Goal: Information Seeking & Learning: Check status

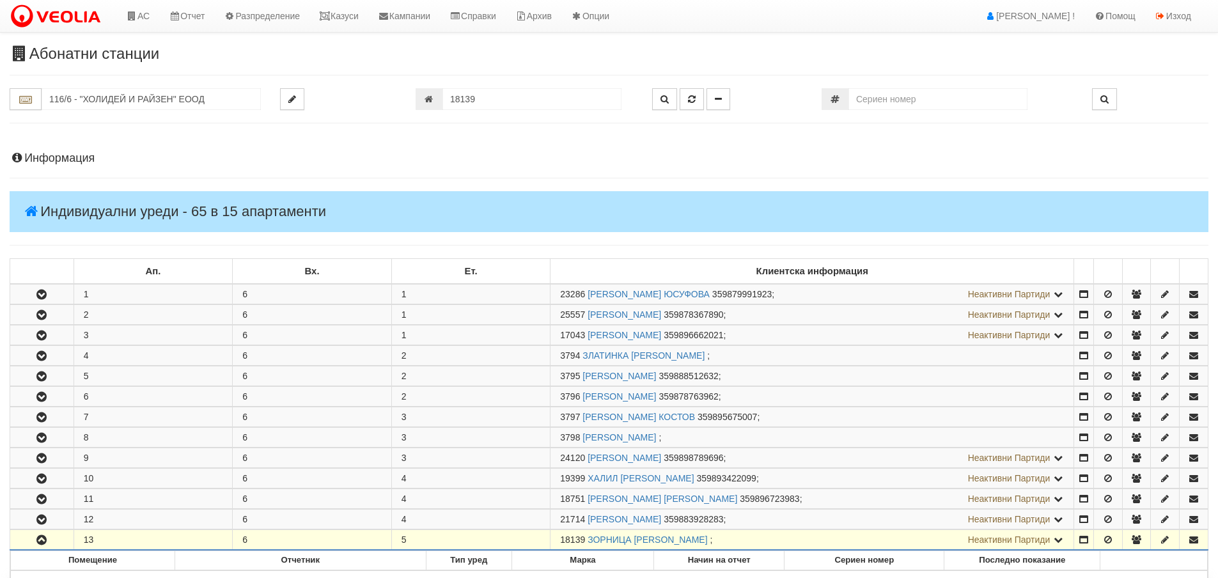
scroll to position [325, 0]
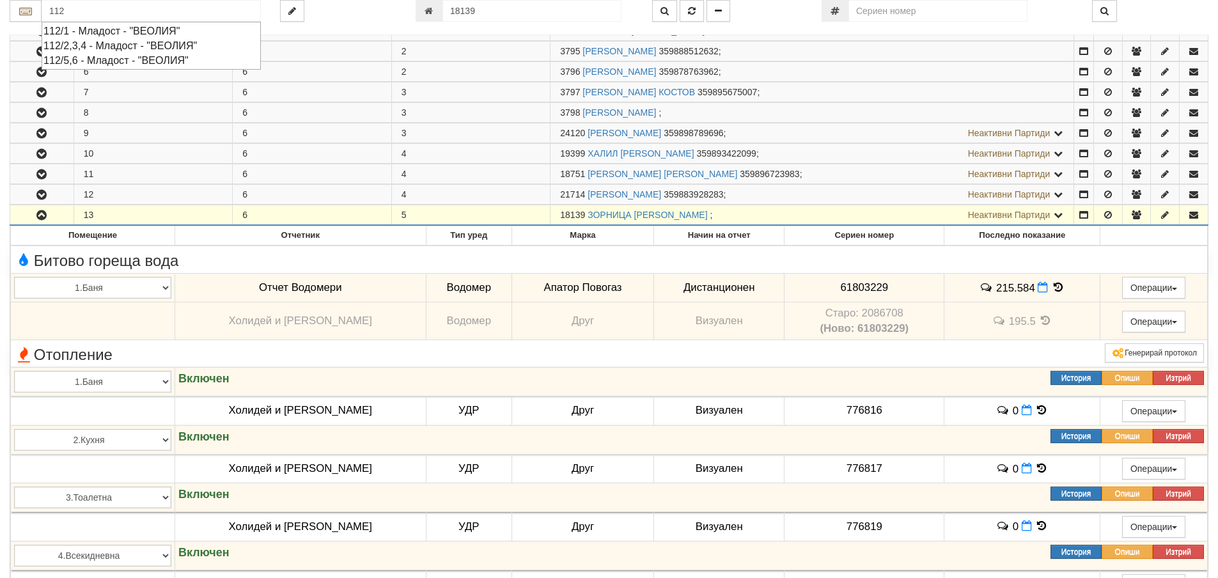
click at [87, 63] on div "112/5,6 - Младост - "ВЕОЛИЯ"" at bounding box center [150, 60] width 215 height 15
type input "112/5,6 - Младост - "ВЕОЛИЯ""
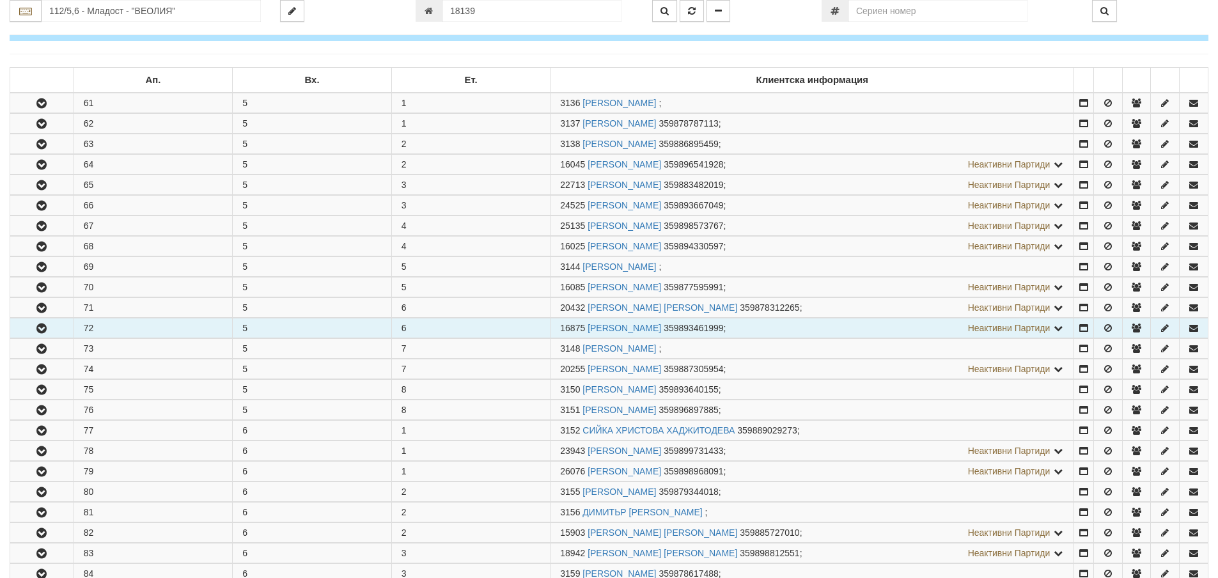
scroll to position [192, 0]
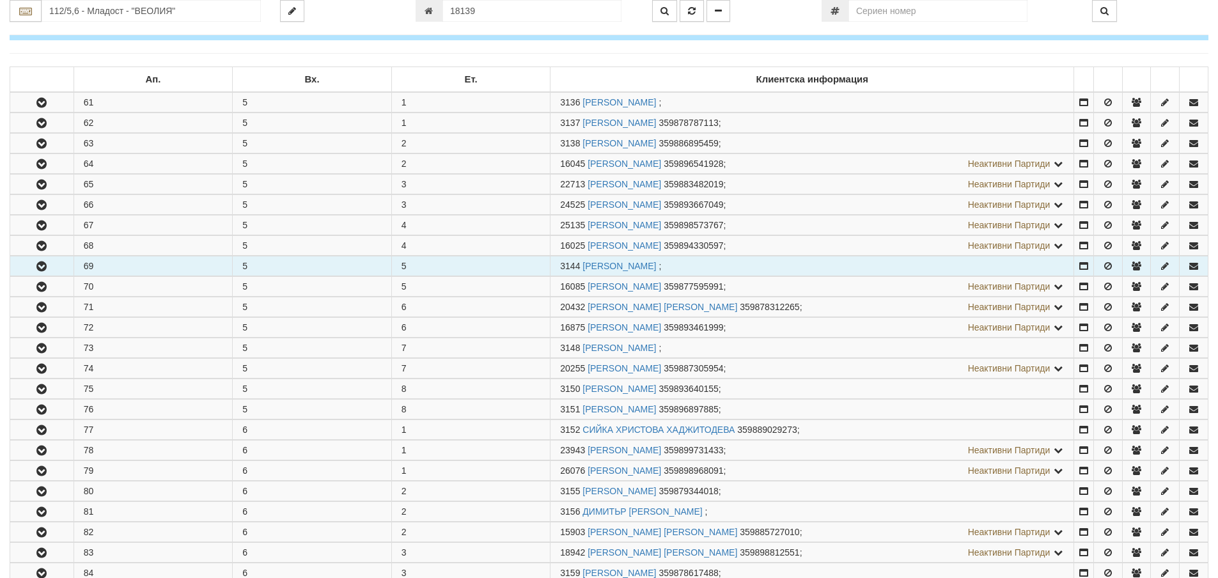
click at [42, 266] on icon "button" at bounding box center [41, 266] width 15 height 9
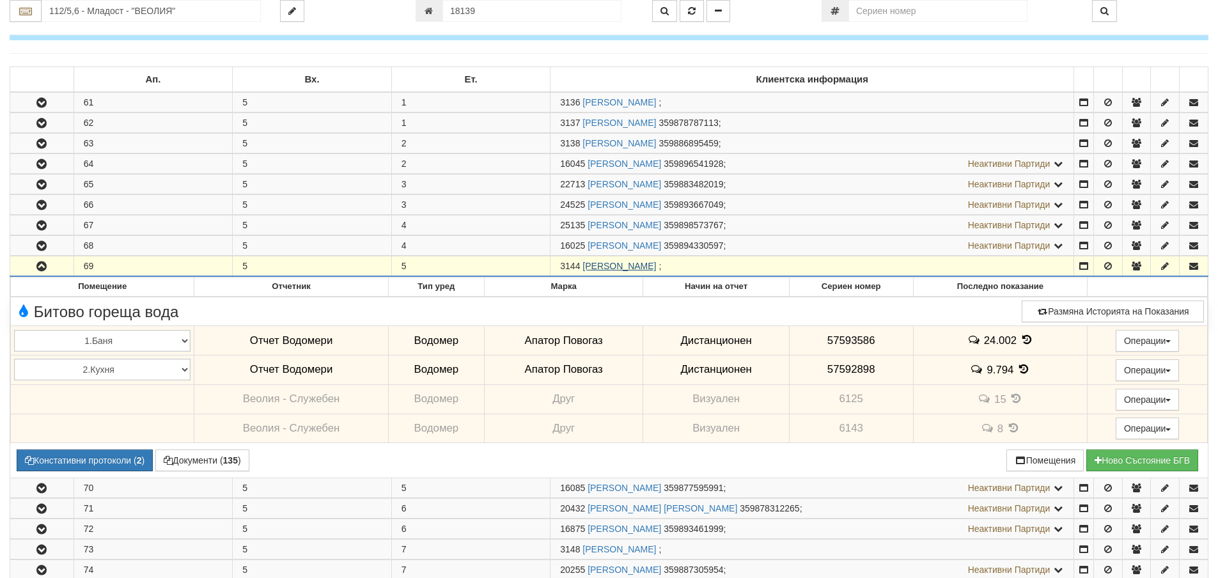
click at [656, 266] on link "АНКА ГЕОРГИЕВА ХРИСТОВА" at bounding box center [619, 266] width 74 height 10
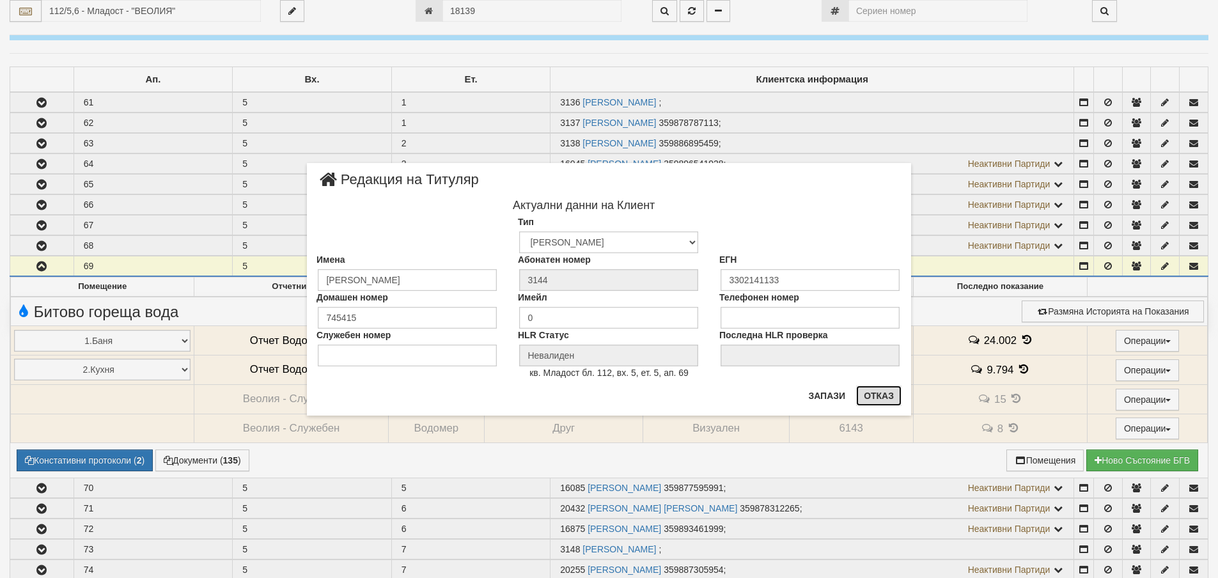
click at [878, 393] on button "Отказ" at bounding box center [878, 395] width 45 height 20
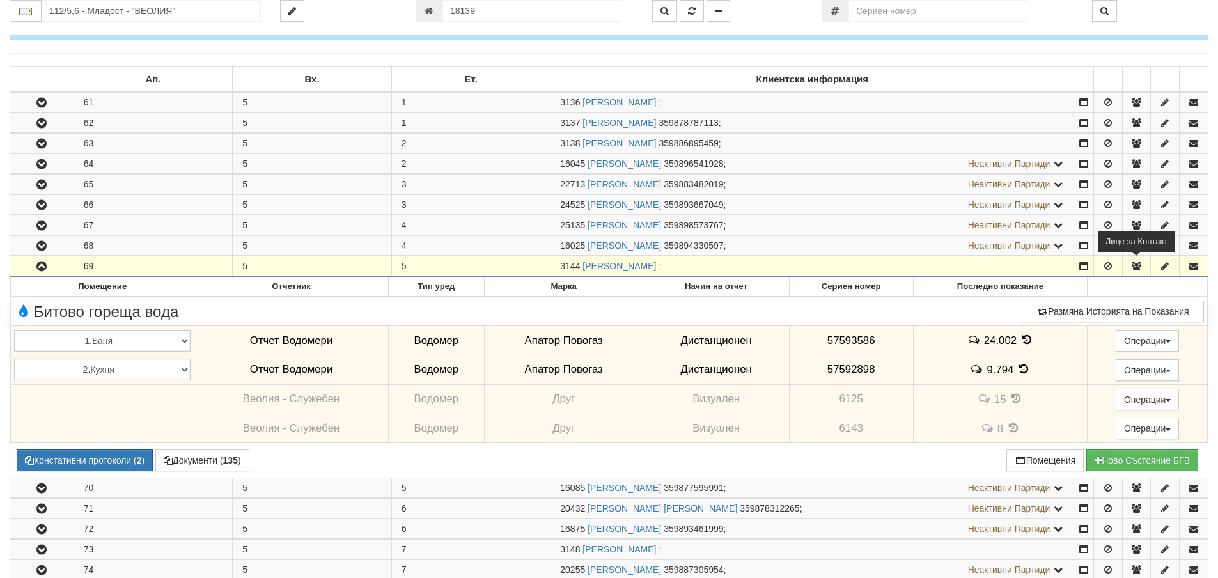
click at [1140, 267] on icon "button" at bounding box center [1136, 265] width 12 height 9
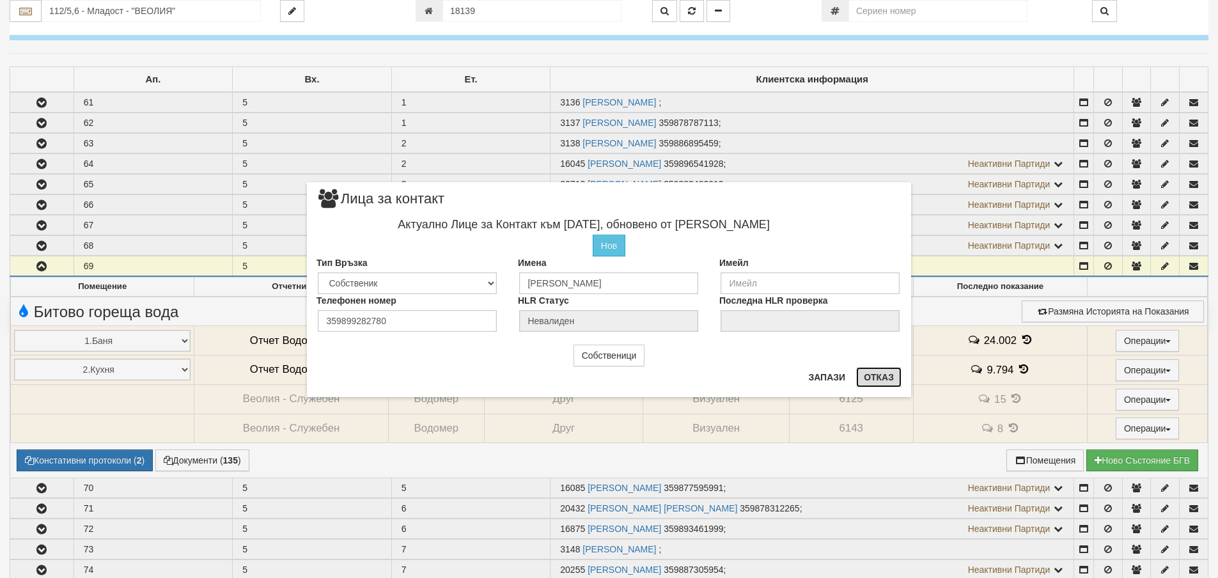
click at [878, 378] on button "Отказ" at bounding box center [878, 377] width 45 height 20
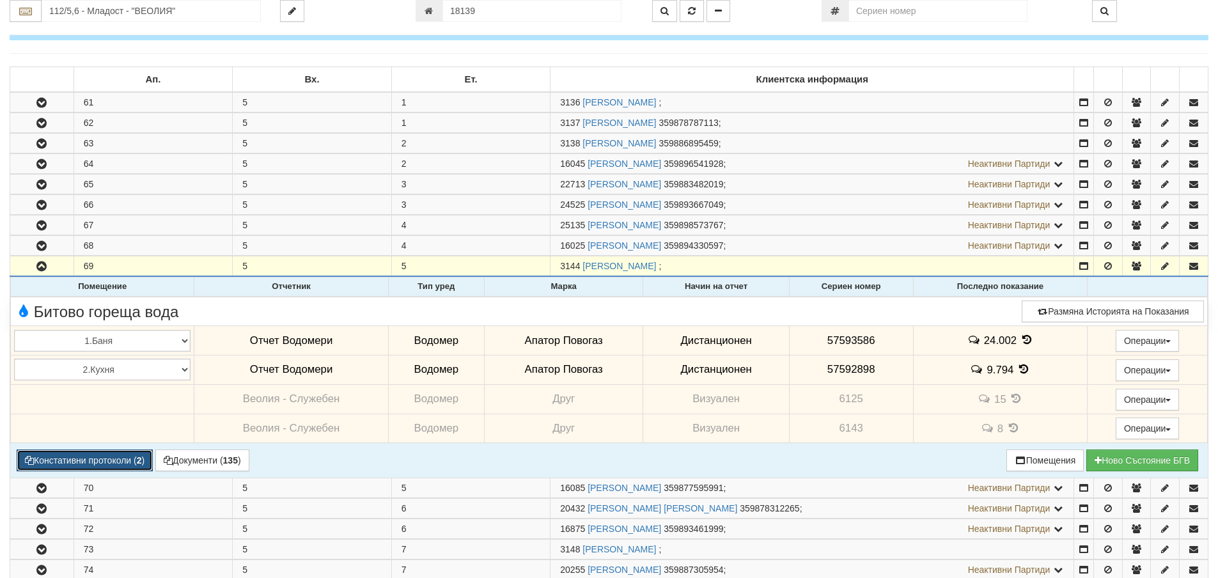
click at [95, 465] on button "Констативни протоколи ( 2 )" at bounding box center [85, 460] width 136 height 22
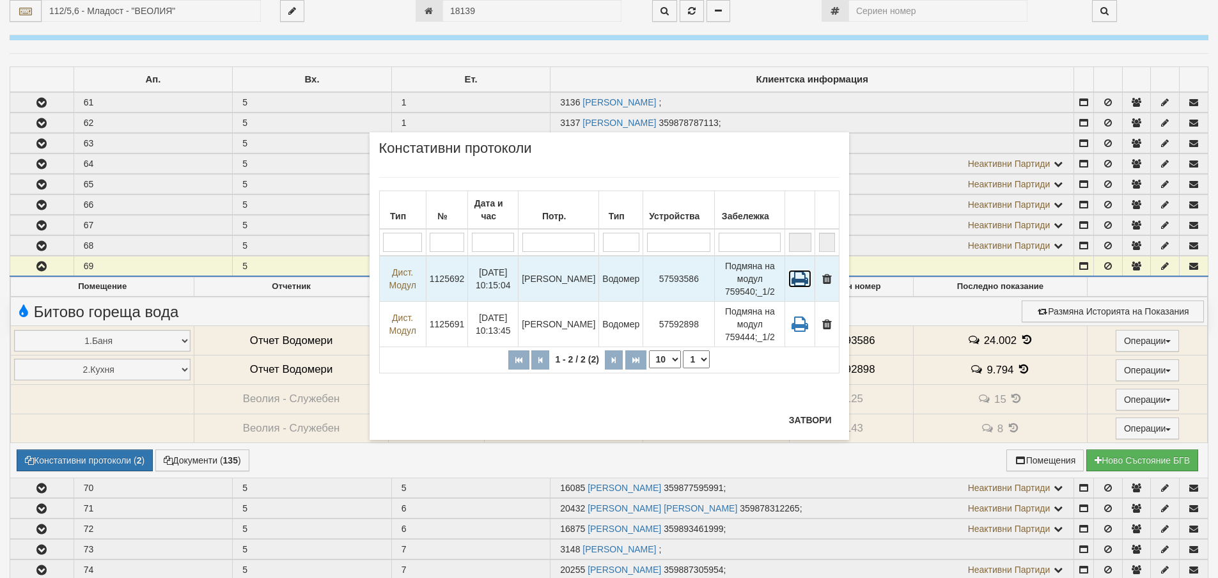
click at [799, 278] on icon at bounding box center [799, 279] width 23 height 18
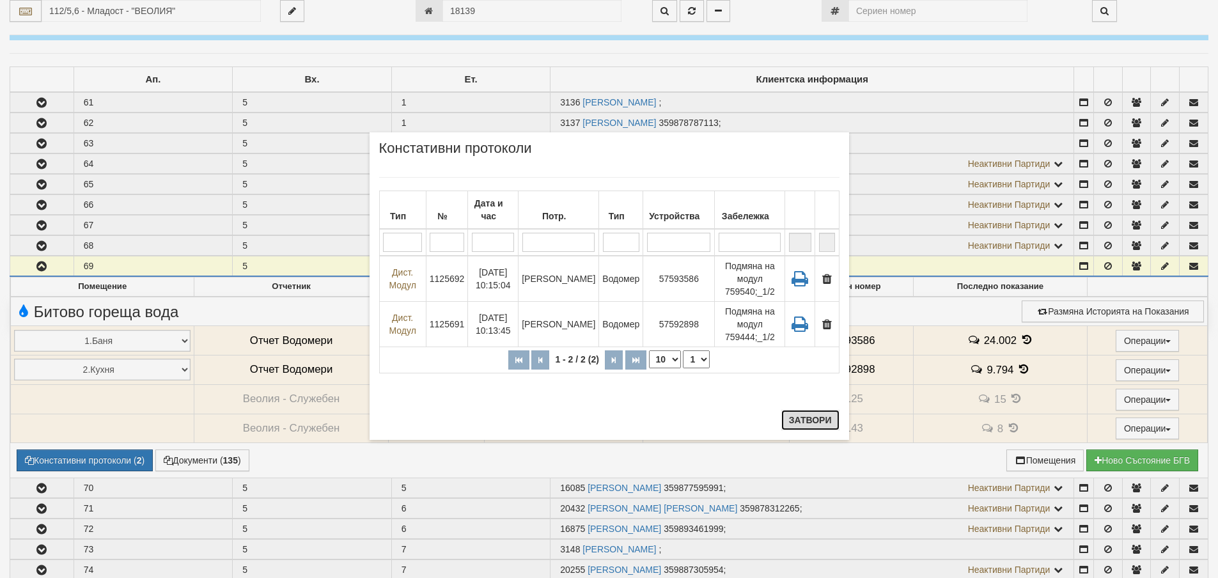
click at [809, 425] on button "Затвори" at bounding box center [810, 420] width 58 height 20
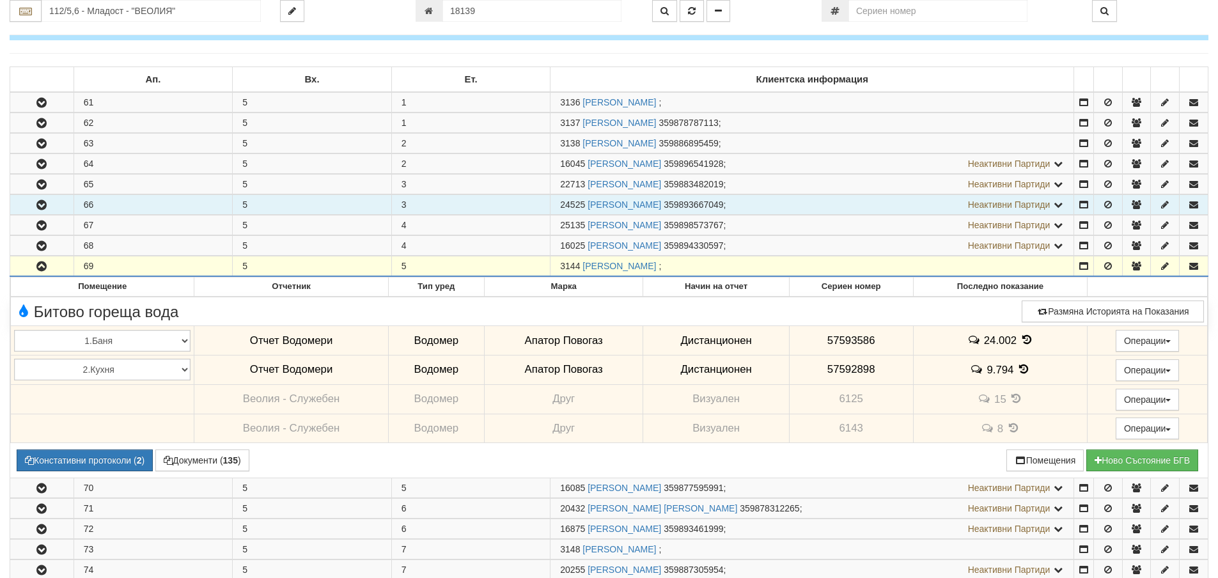
click at [43, 201] on icon "button" at bounding box center [41, 205] width 15 height 9
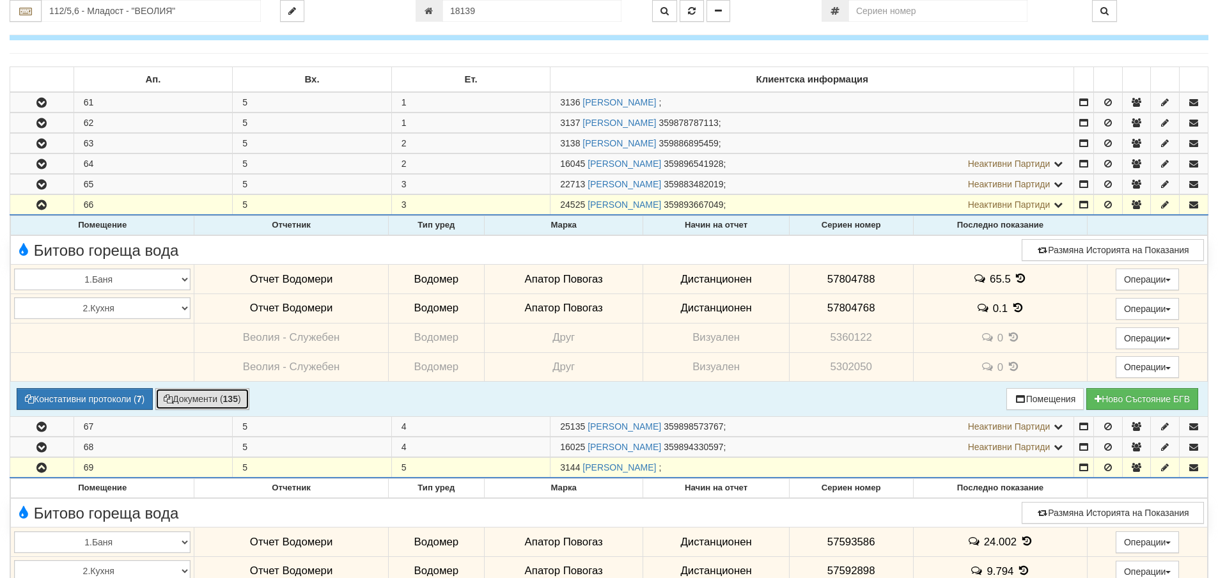
click at [190, 396] on button "Документи ( 135 )" at bounding box center [202, 399] width 94 height 22
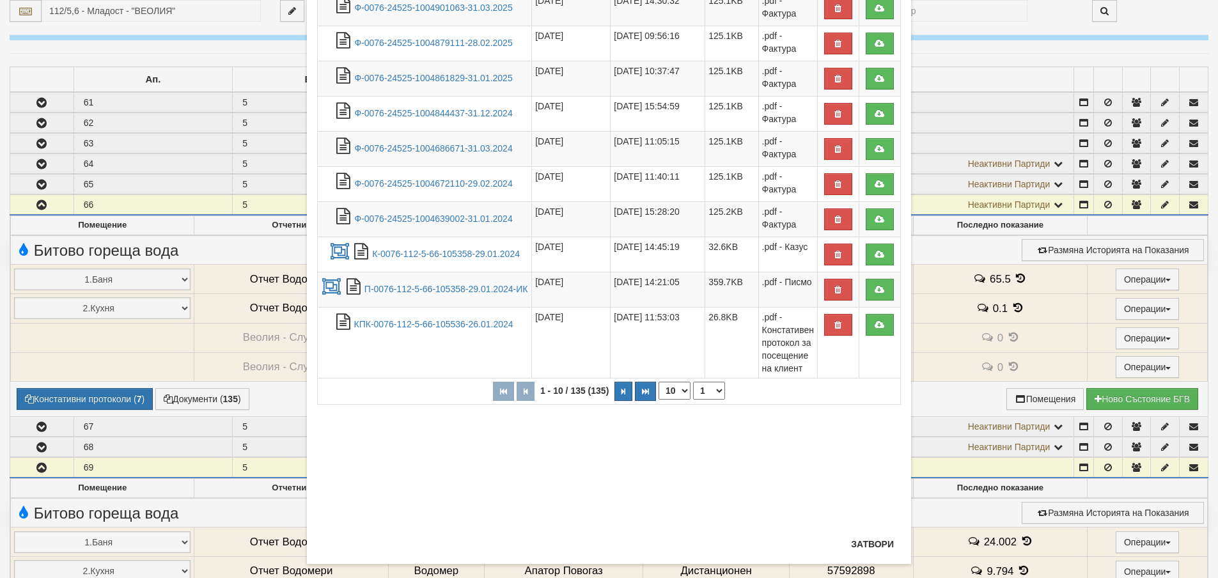
scroll to position [185, 0]
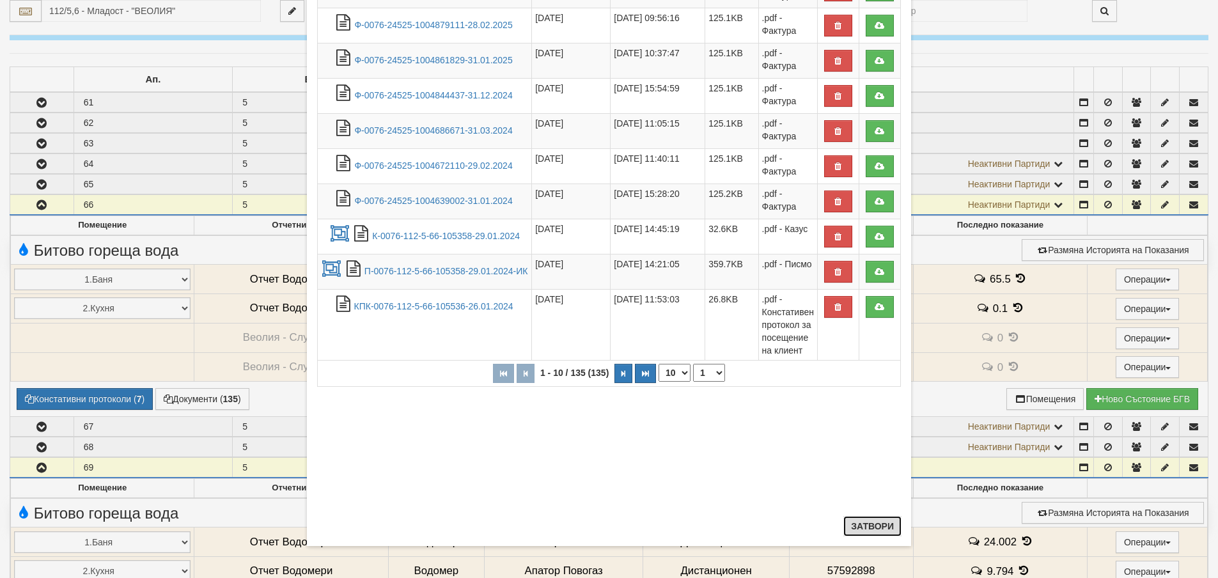
click at [867, 524] on button "Затвори" at bounding box center [872, 526] width 58 height 20
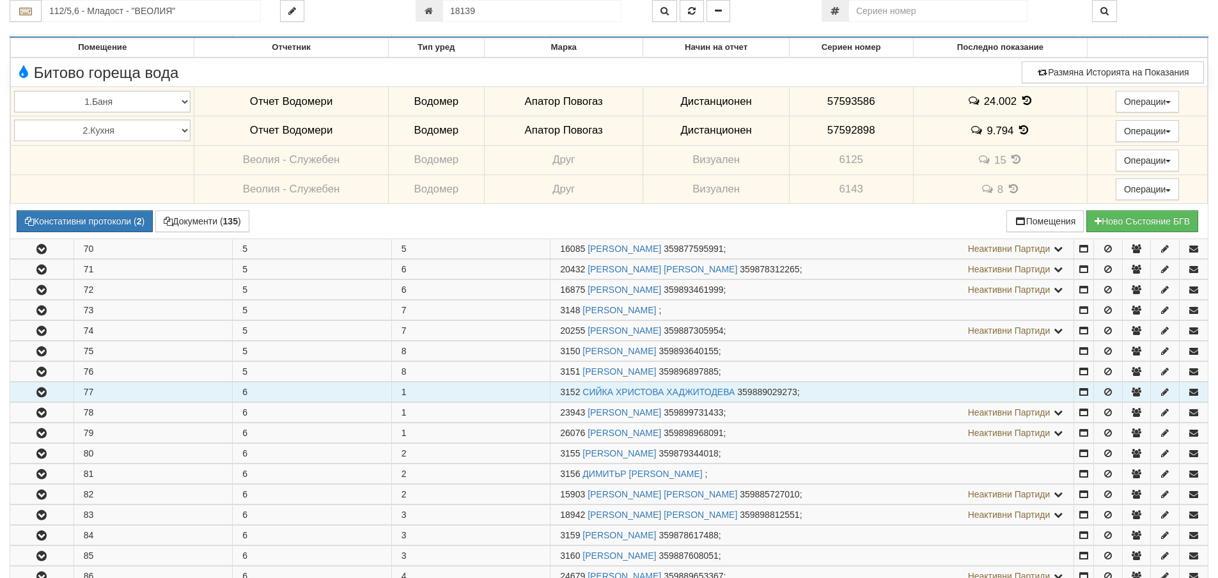
scroll to position [639, 0]
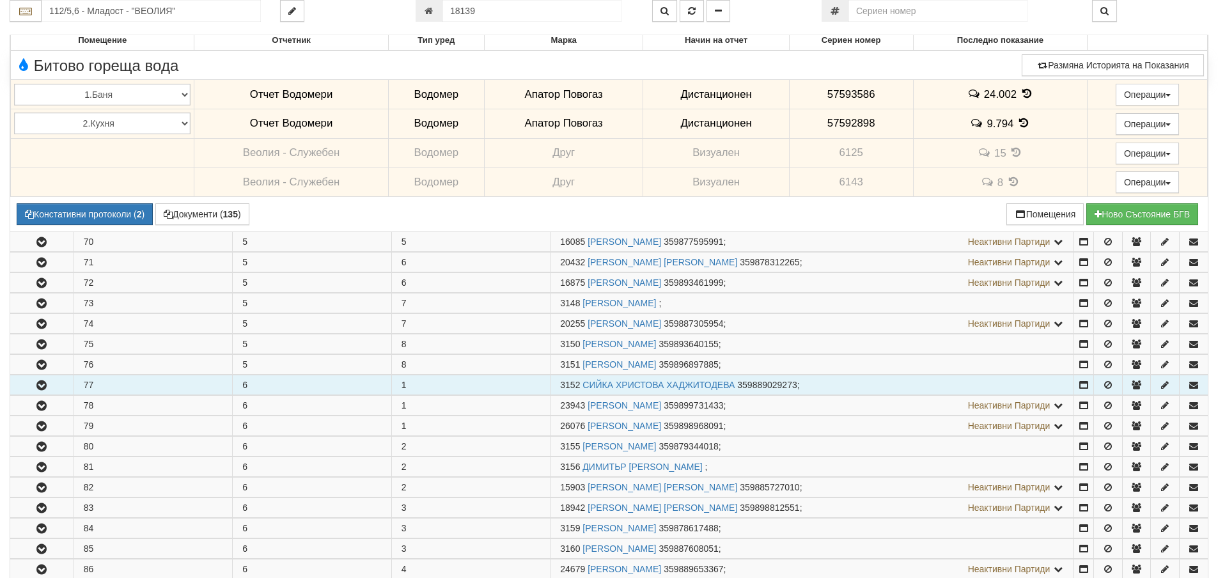
click at [38, 390] on icon "button" at bounding box center [41, 385] width 15 height 9
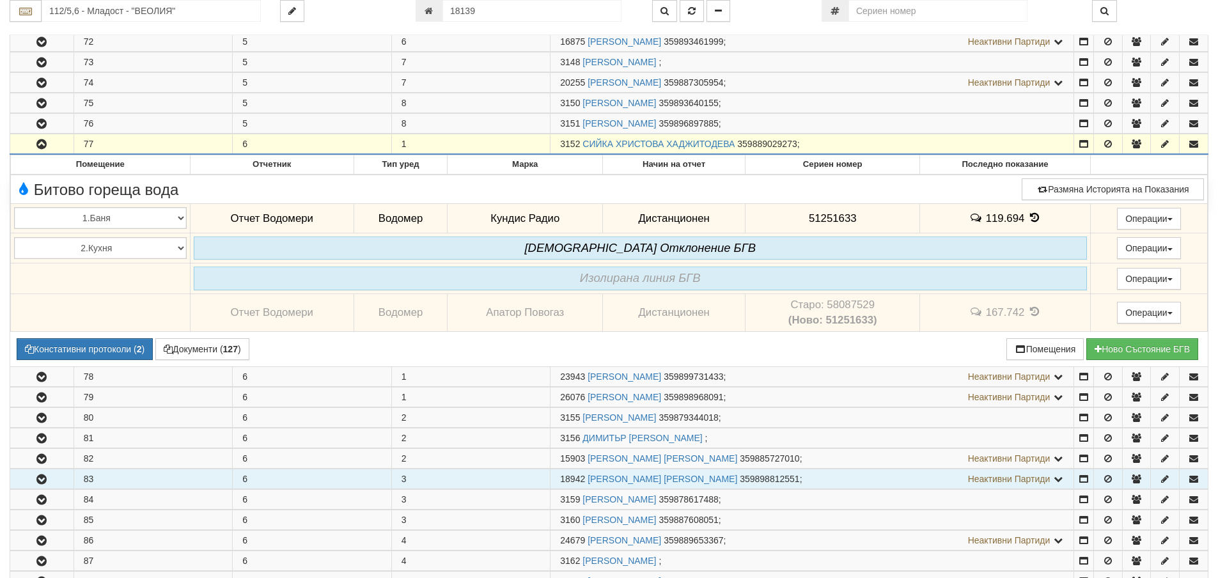
scroll to position [1023, 0]
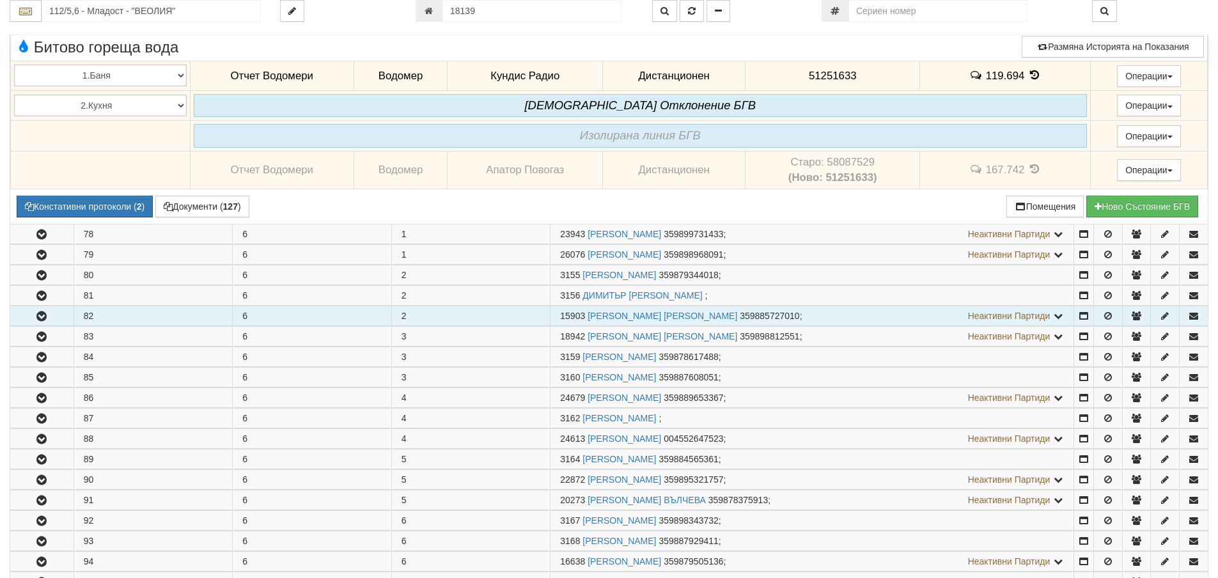
click at [40, 317] on icon "button" at bounding box center [41, 316] width 15 height 9
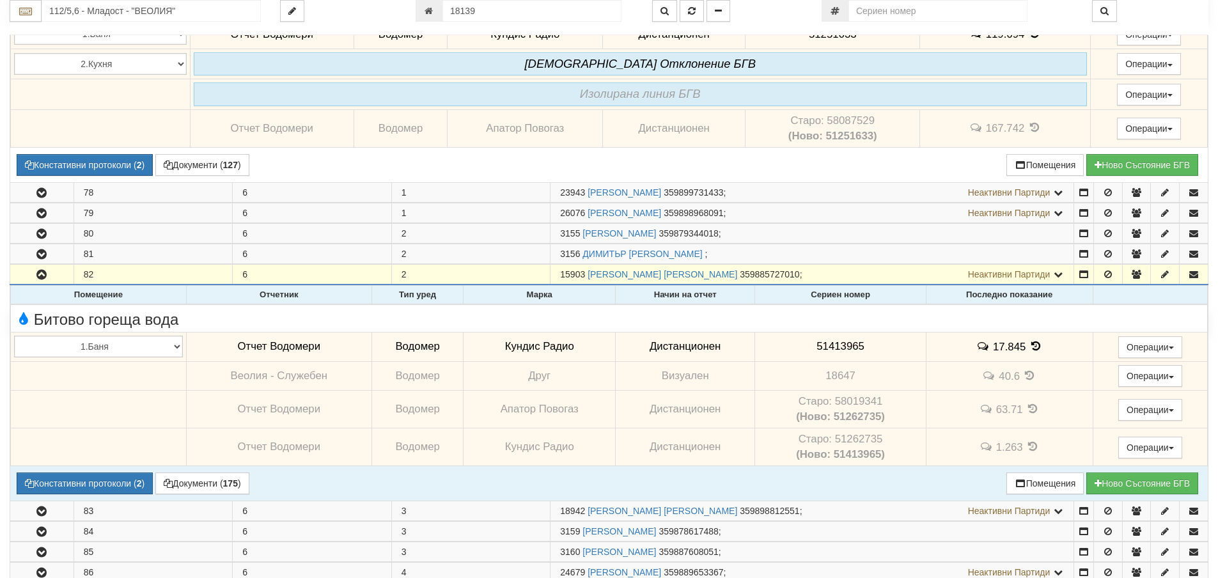
scroll to position [1087, 0]
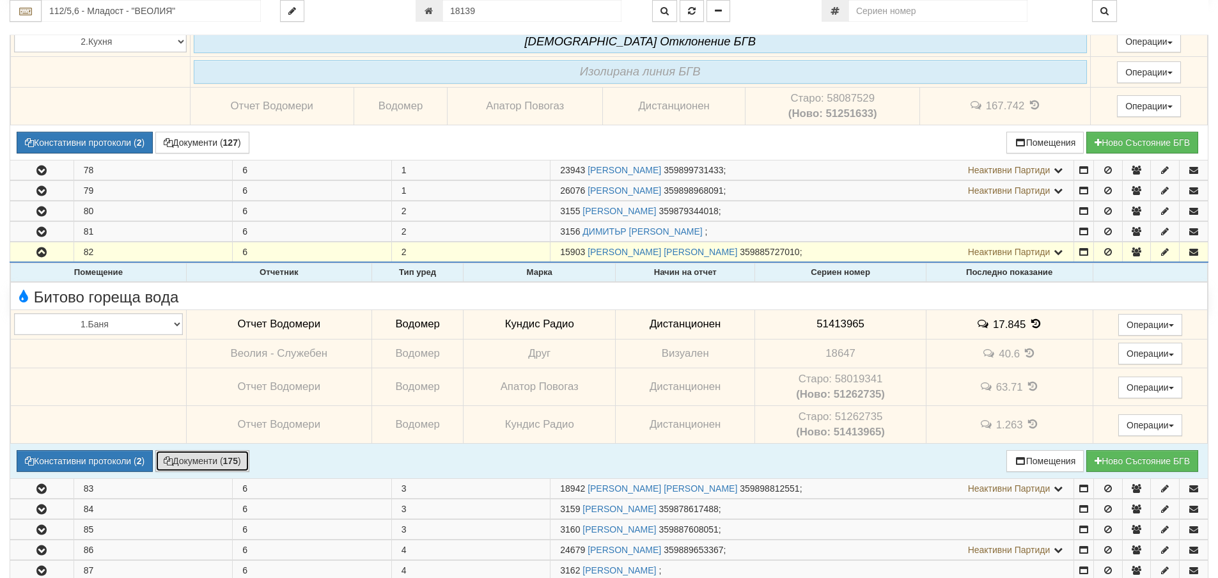
click at [217, 460] on button "Документи ( 175 )" at bounding box center [202, 461] width 94 height 22
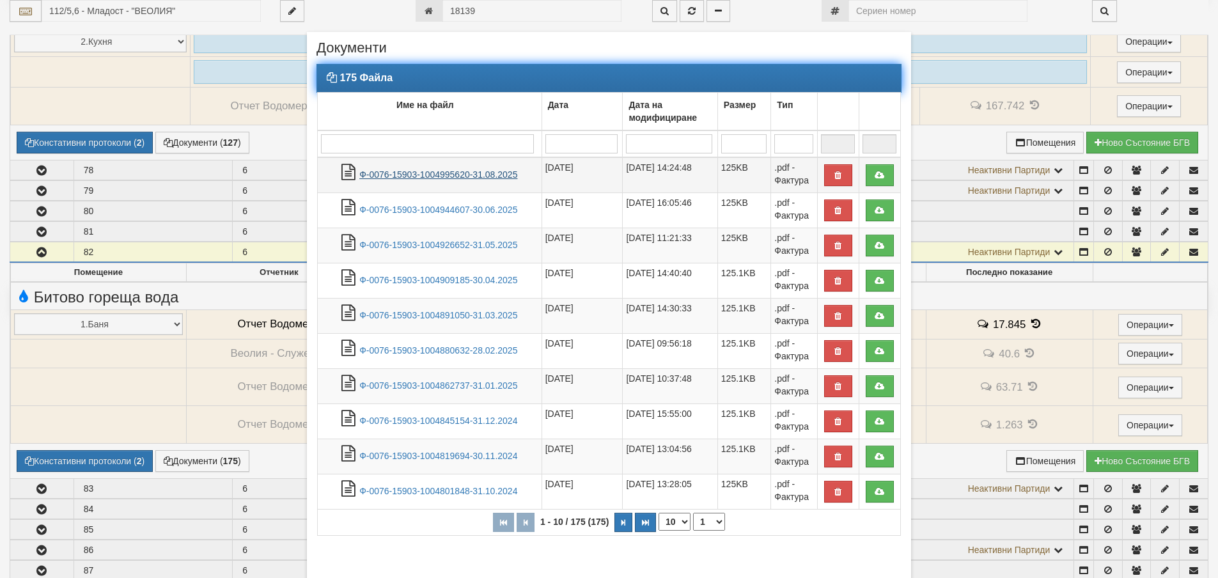
click at [427, 173] on link "Ф-0076-15903-1004995620-31.08.2025" at bounding box center [438, 174] width 158 height 10
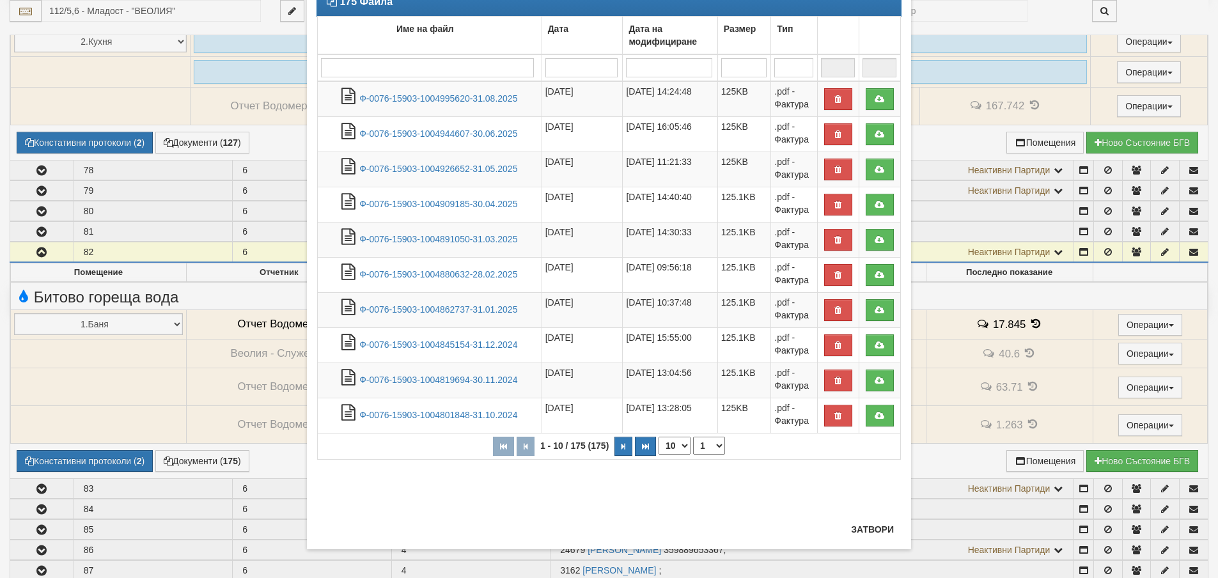
scroll to position [79, 0]
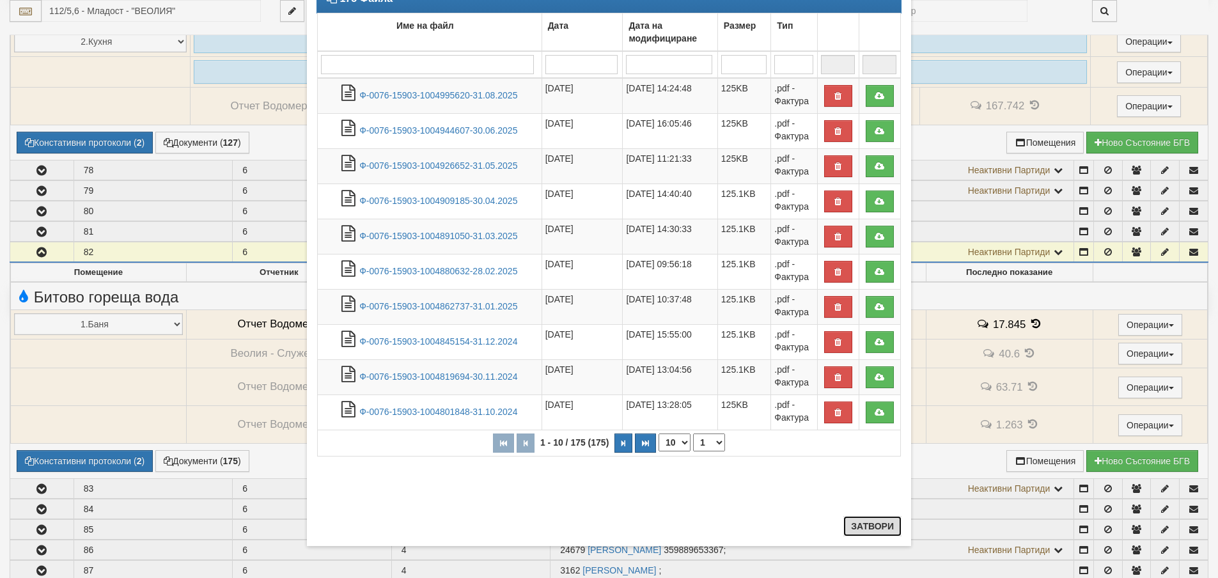
click at [871, 523] on button "Затвори" at bounding box center [872, 526] width 58 height 20
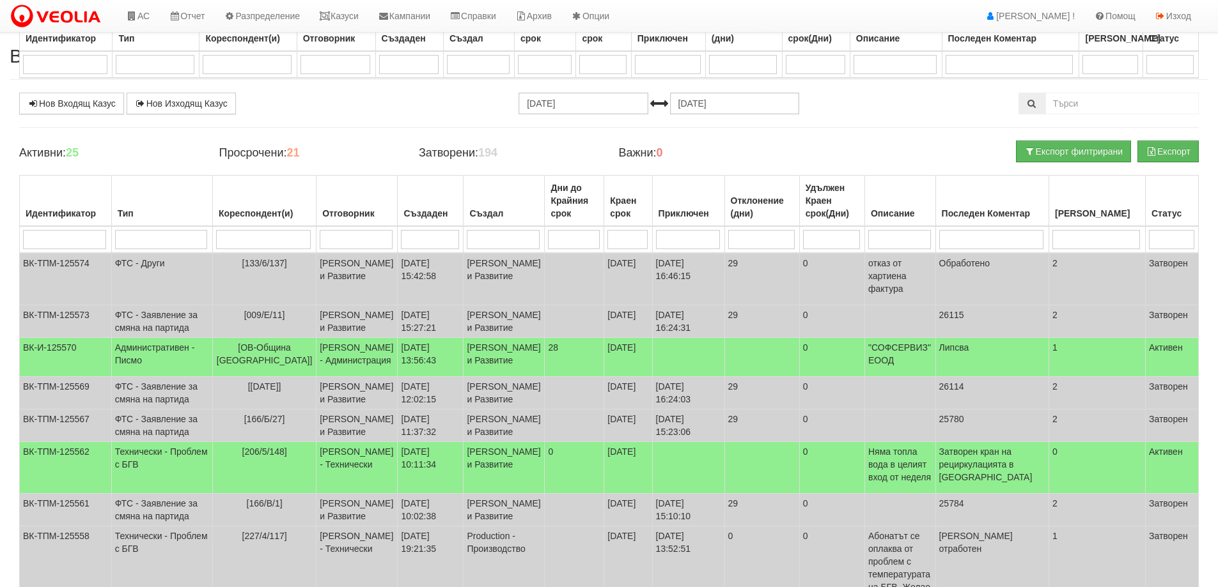
select select "40"
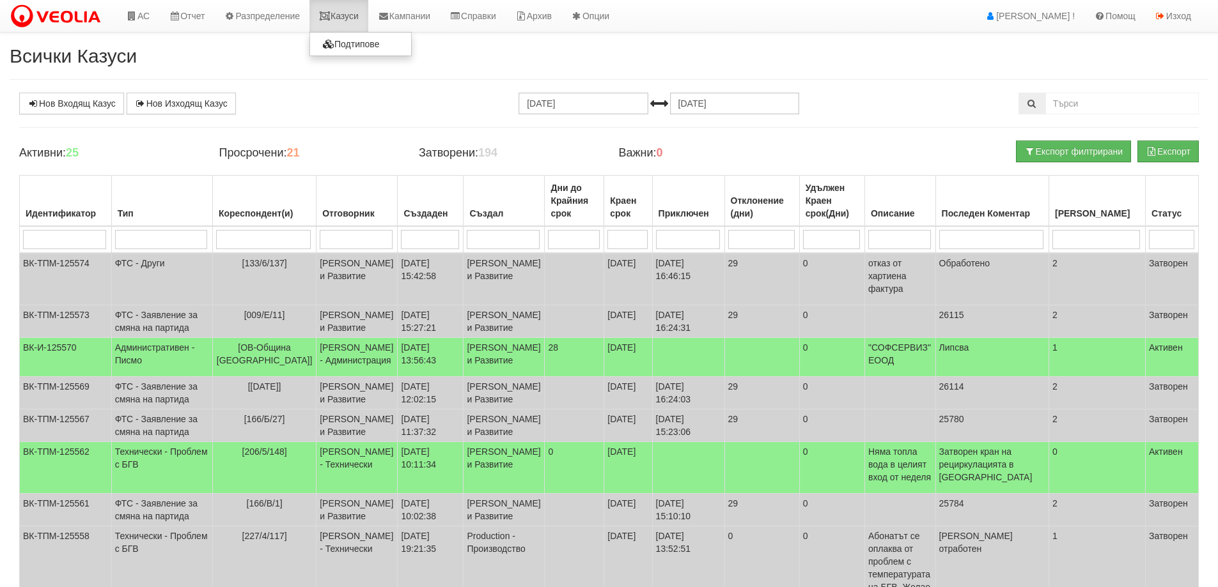
click at [355, 17] on link "Казуси" at bounding box center [338, 16] width 59 height 32
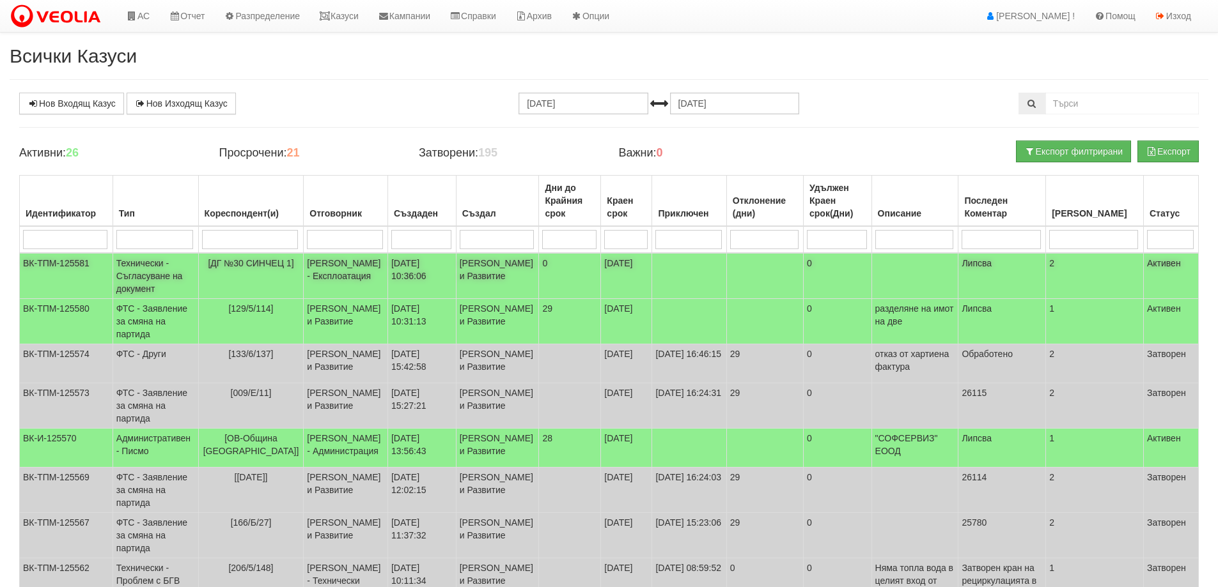
click at [147, 281] on td "Технически - Съгласуване на документ" at bounding box center [155, 276] width 86 height 46
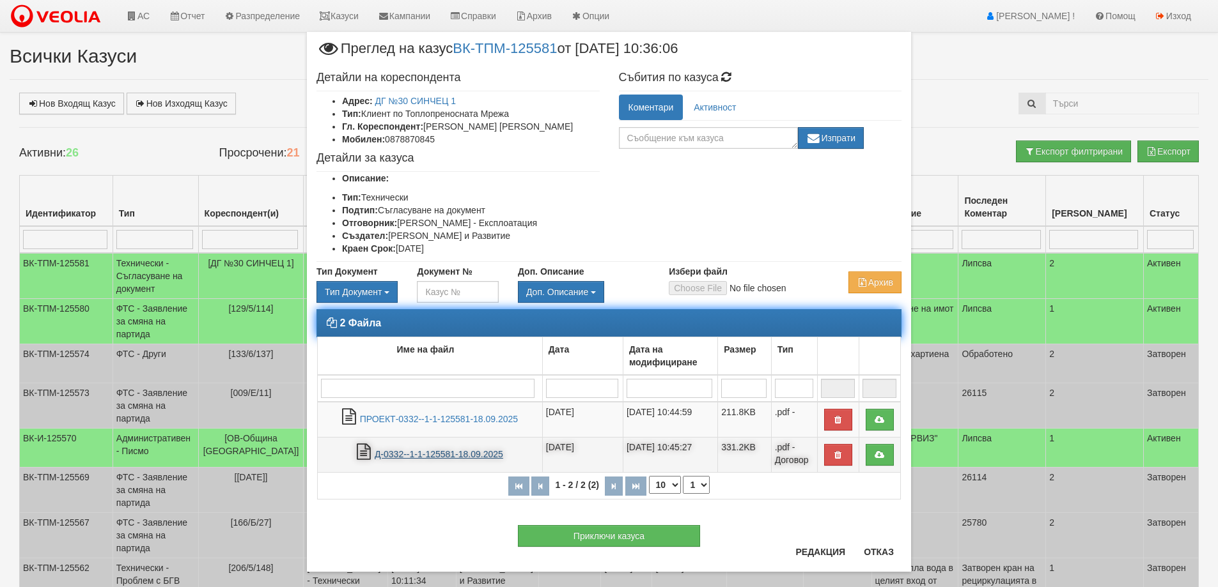
click at [406, 450] on link "Д-0332--1-1-125581-18.09.2025" at bounding box center [439, 454] width 128 height 10
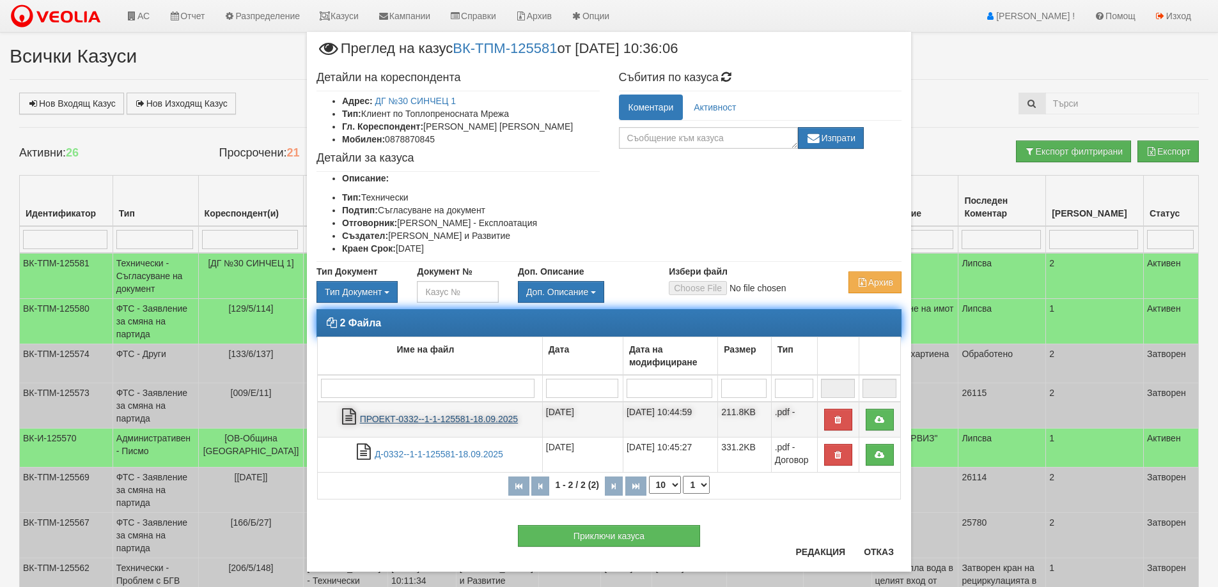
click at [410, 419] on link "ПРОЕКТ-0332--1-1-125581-18.09.2025" at bounding box center [439, 419] width 159 height 10
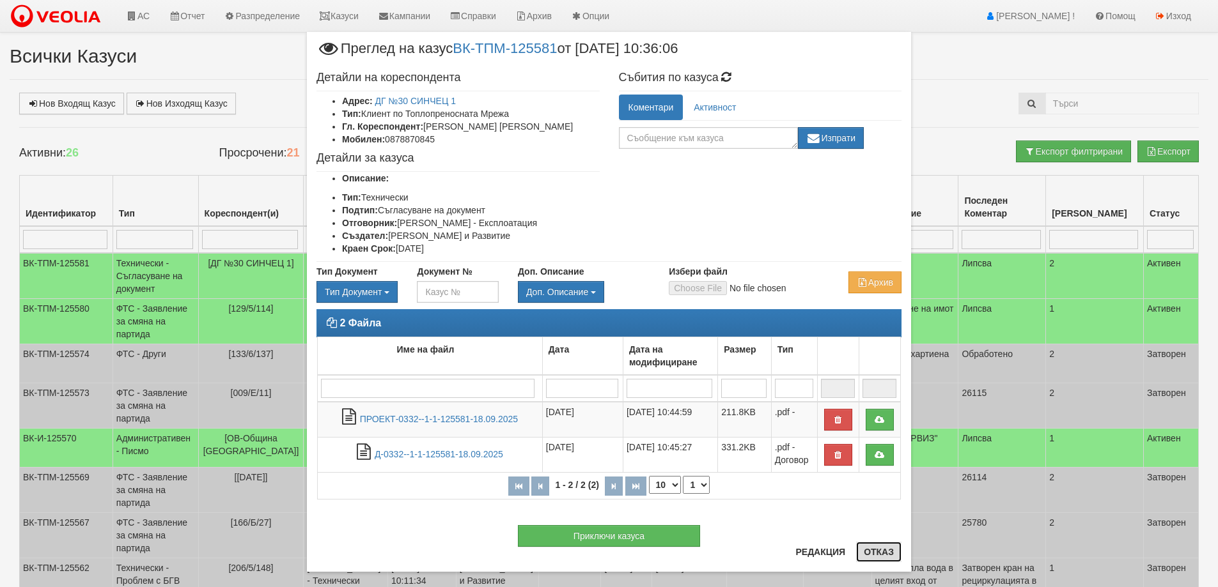
click at [875, 549] on button "Отказ" at bounding box center [878, 552] width 45 height 20
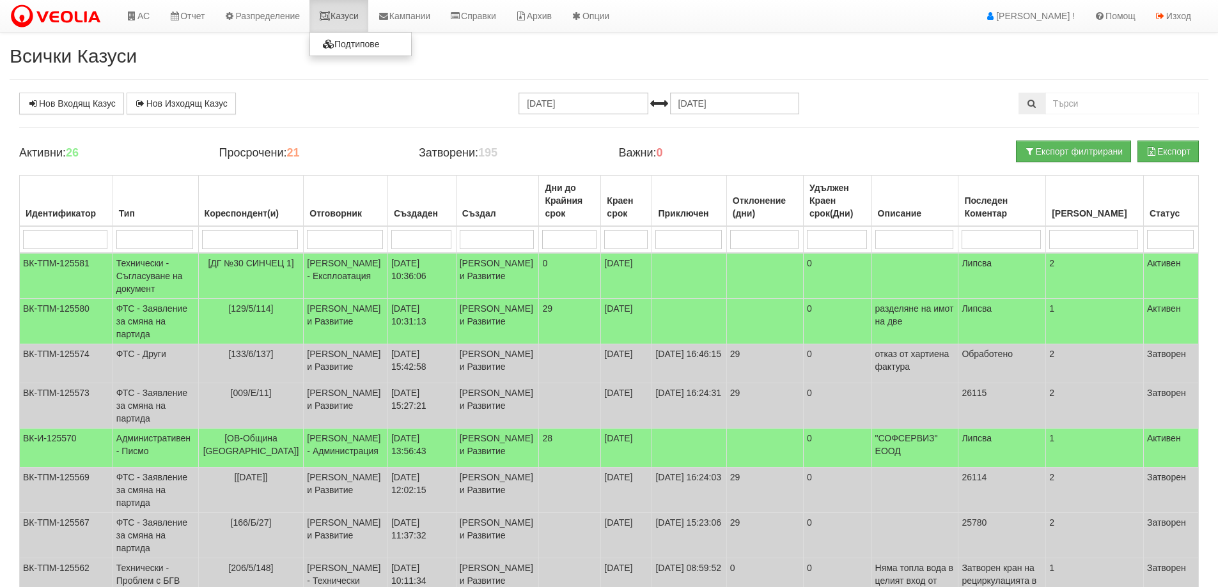
click at [359, 12] on link "Казуси" at bounding box center [338, 16] width 59 height 32
